Goal: Transaction & Acquisition: Book appointment/travel/reservation

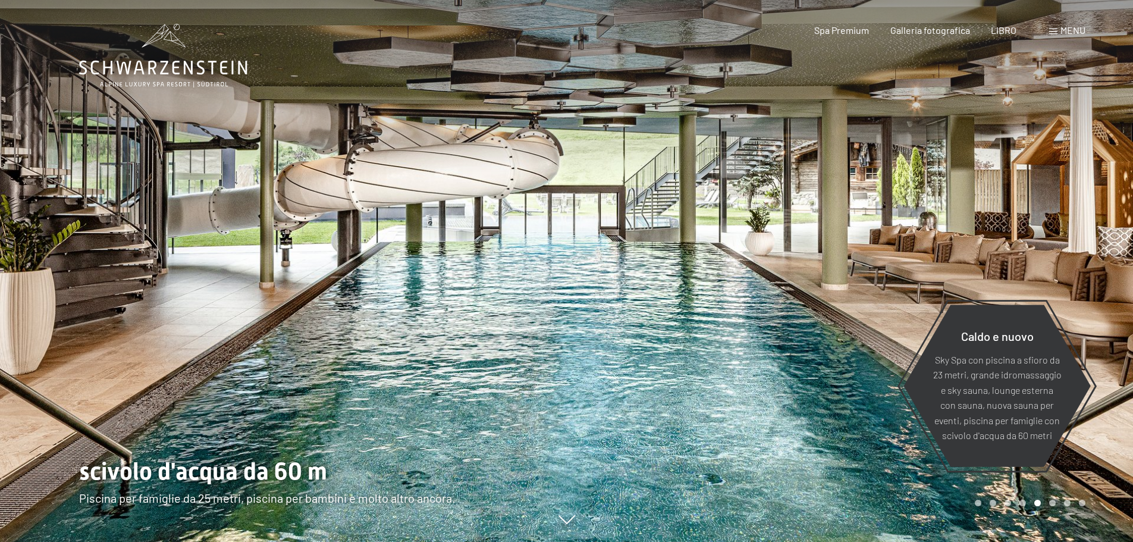
click at [1063, 30] on font "menu" at bounding box center [1072, 29] width 25 height 11
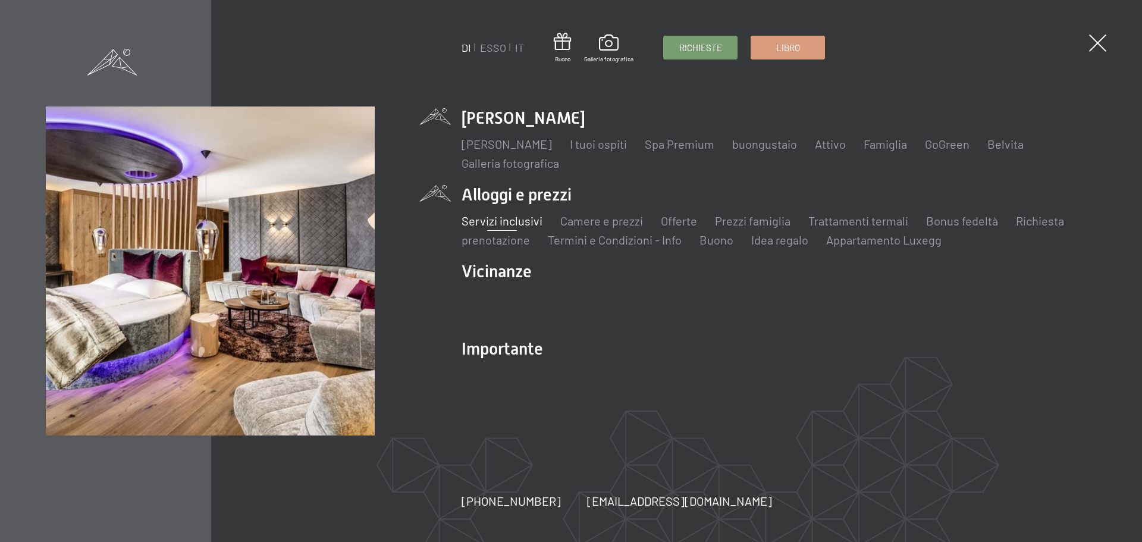
click at [515, 221] on font "Servizi inclusivi" at bounding box center [501, 220] width 81 height 14
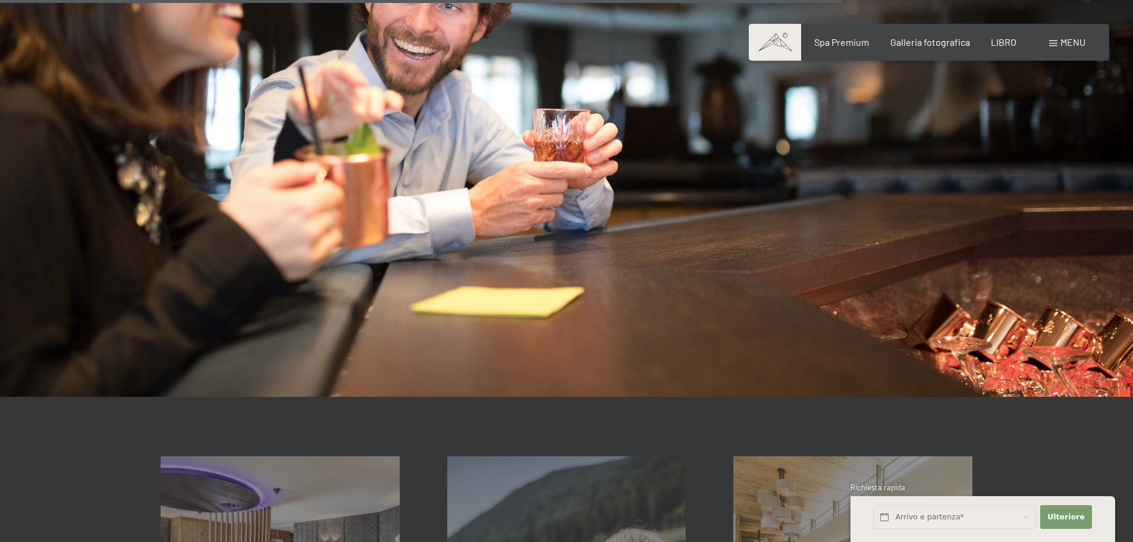
scroll to position [2081, 0]
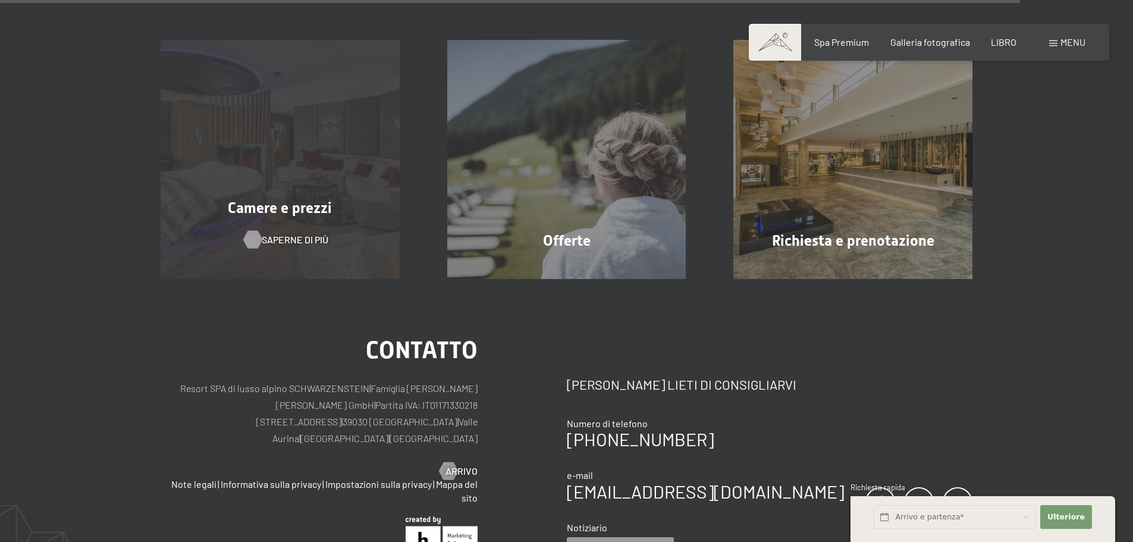
click at [272, 234] on font "Saperne di più" at bounding box center [295, 239] width 67 height 11
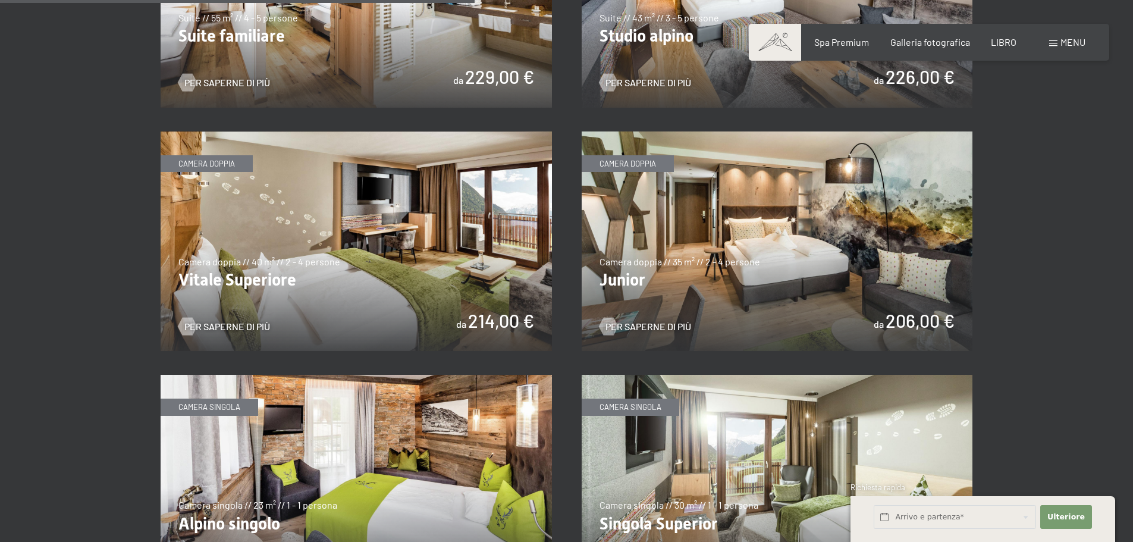
scroll to position [1427, 0]
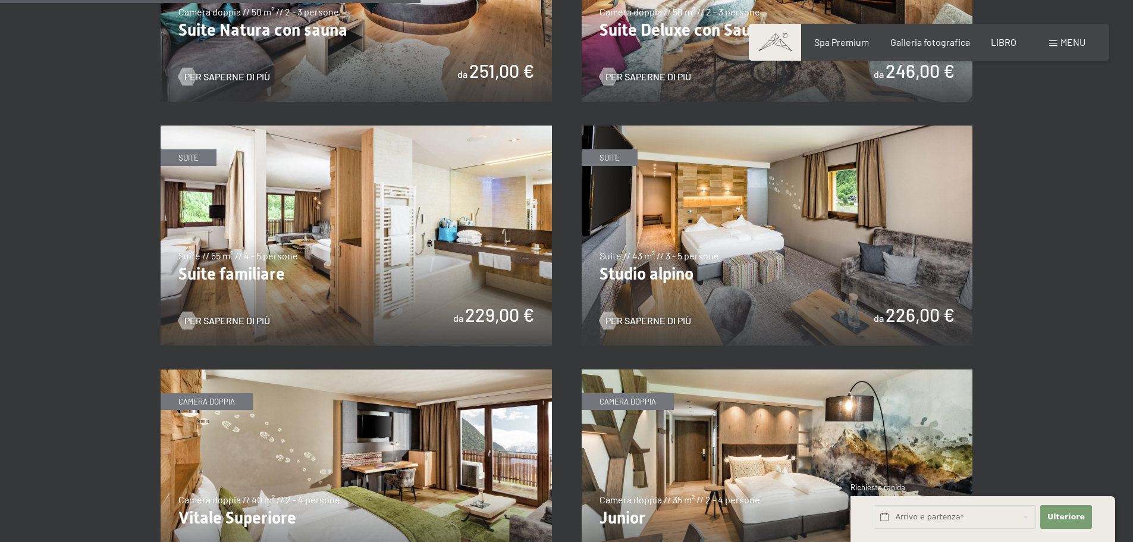
click at [796, 238] on img at bounding box center [777, 235] width 391 height 220
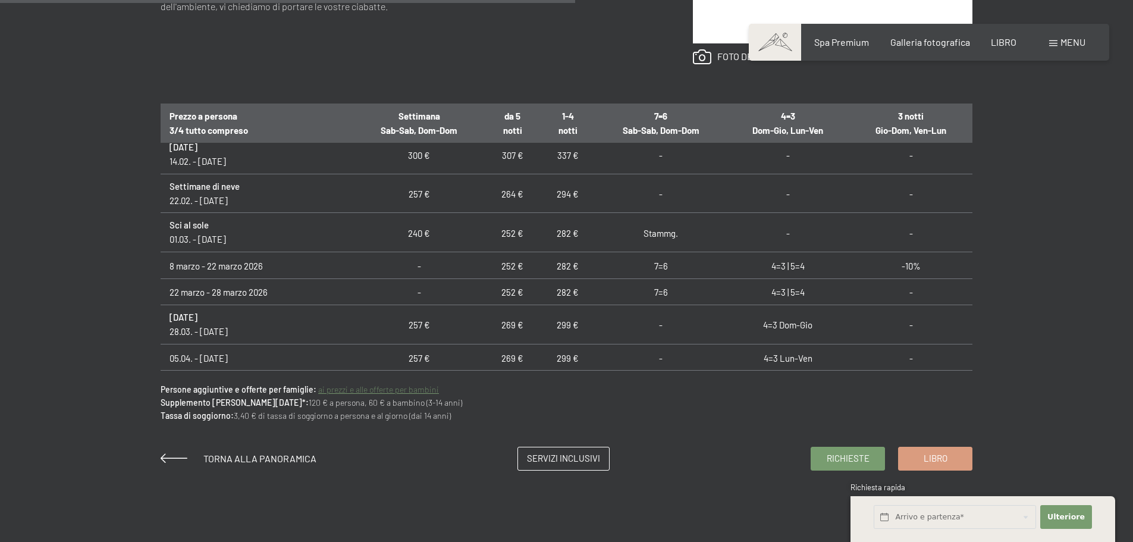
scroll to position [773, 0]
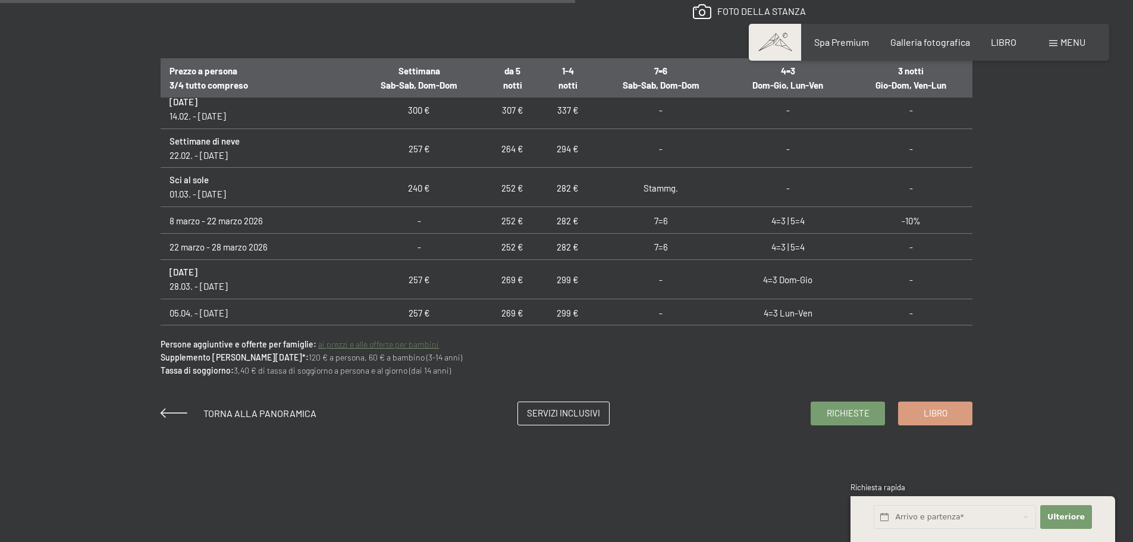
click at [393, 346] on font "ai prezzi e alle offerte per bambini" at bounding box center [378, 344] width 121 height 10
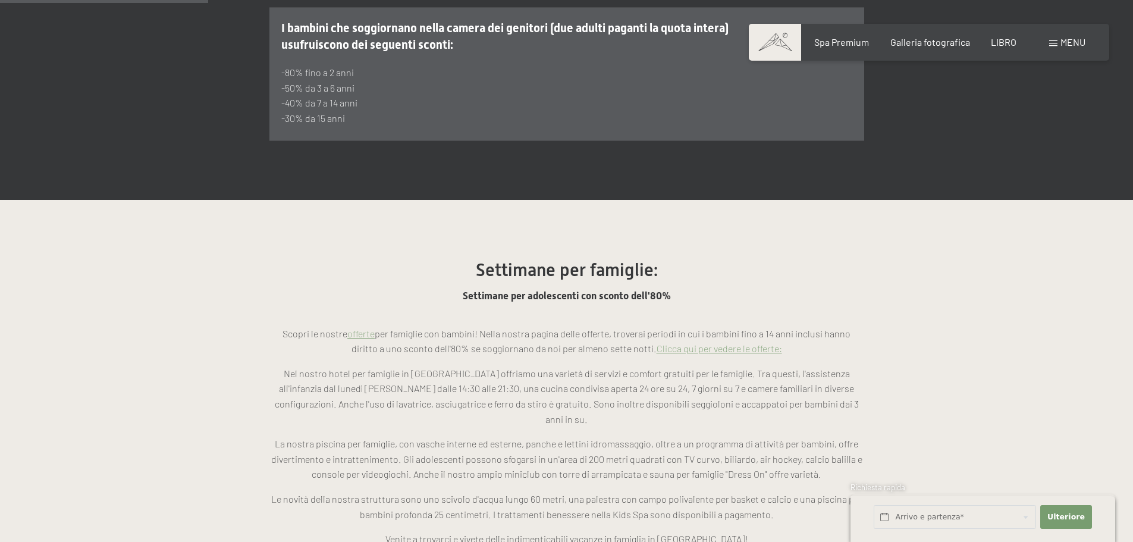
scroll to position [952, 0]
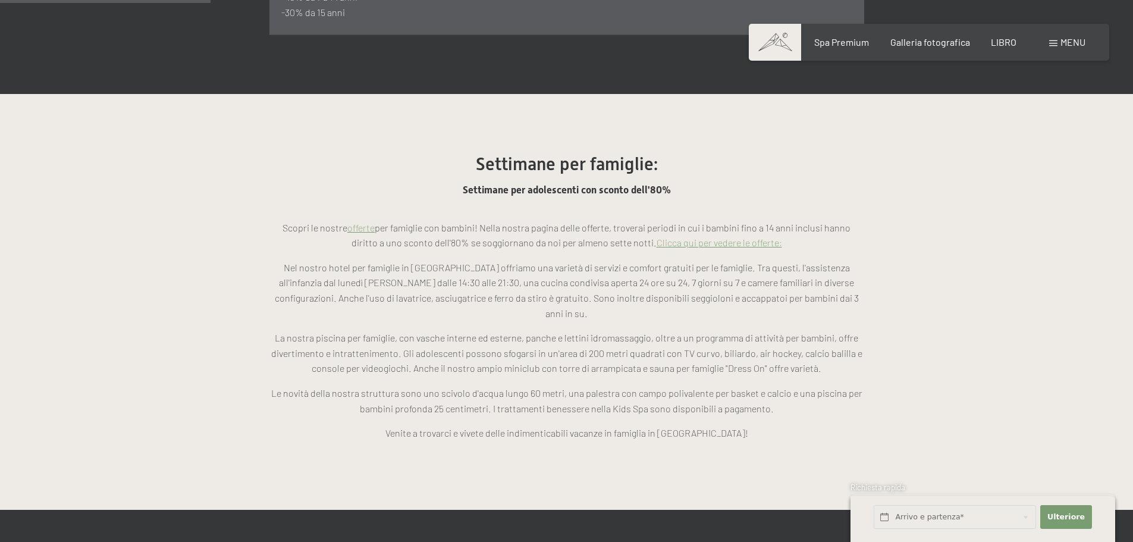
click at [742, 237] on font "Clicca qui per vedere le offerte:" at bounding box center [719, 242] width 125 height 11
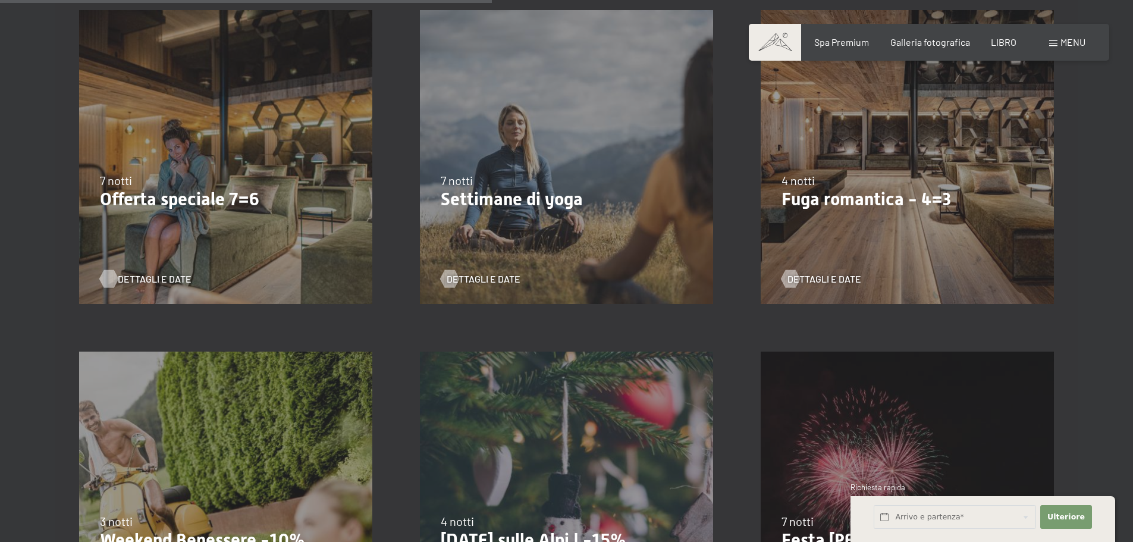
scroll to position [1070, 0]
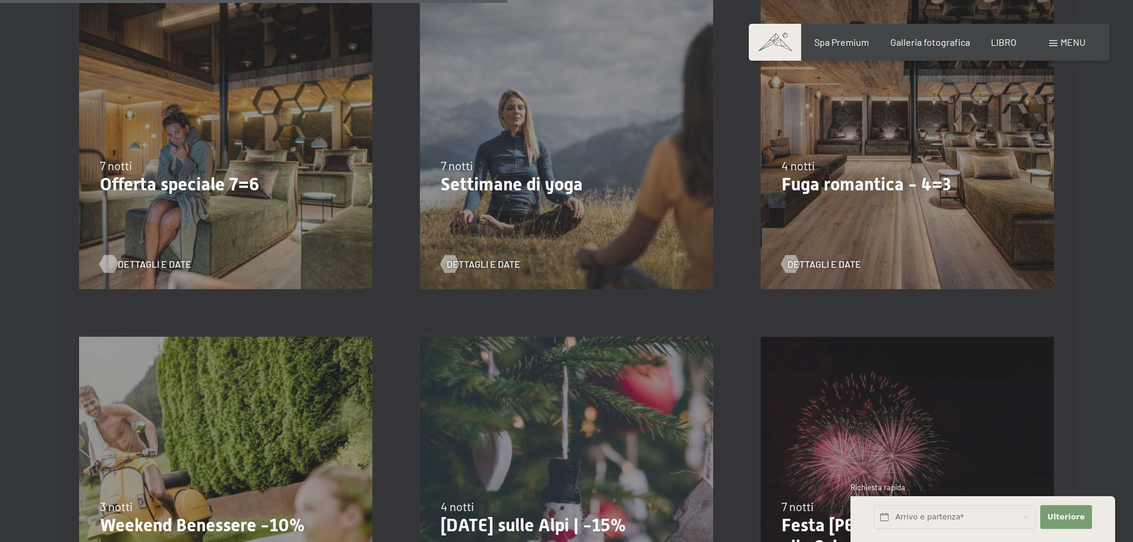
click at [145, 264] on font "Dettagli e date" at bounding box center [155, 263] width 74 height 11
